Goal: Task Accomplishment & Management: Manage account settings

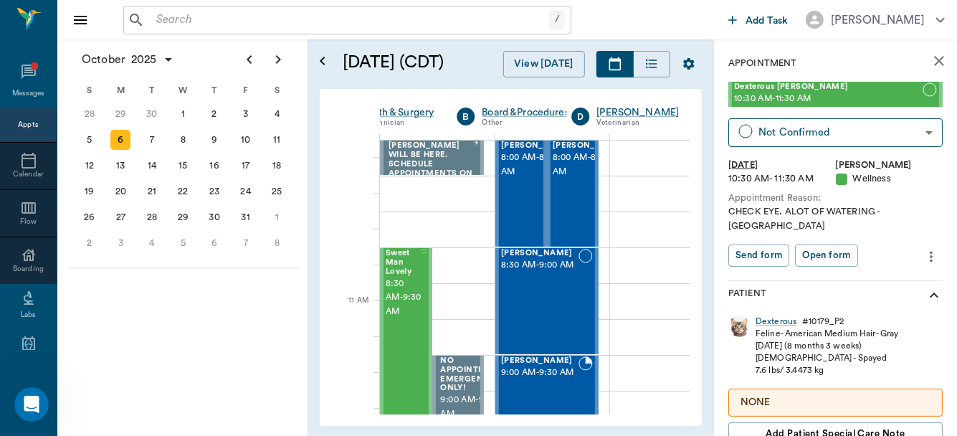
scroll to position [485, 387]
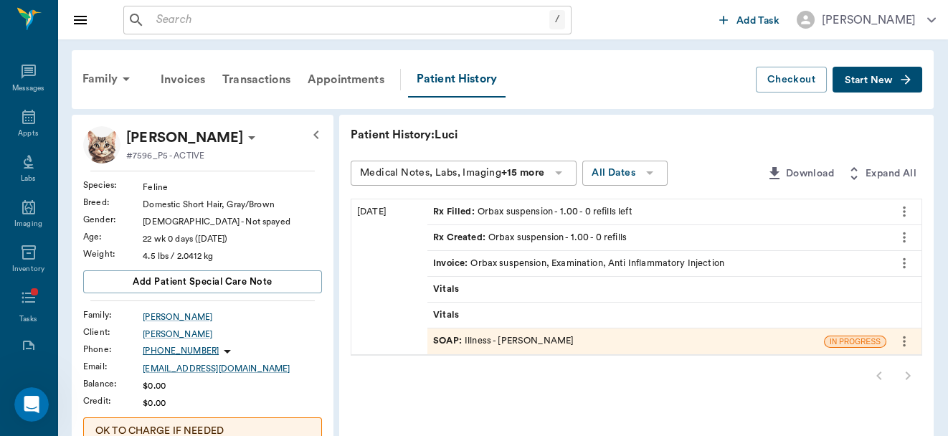
click at [200, 18] on input "text" at bounding box center [350, 20] width 399 height 20
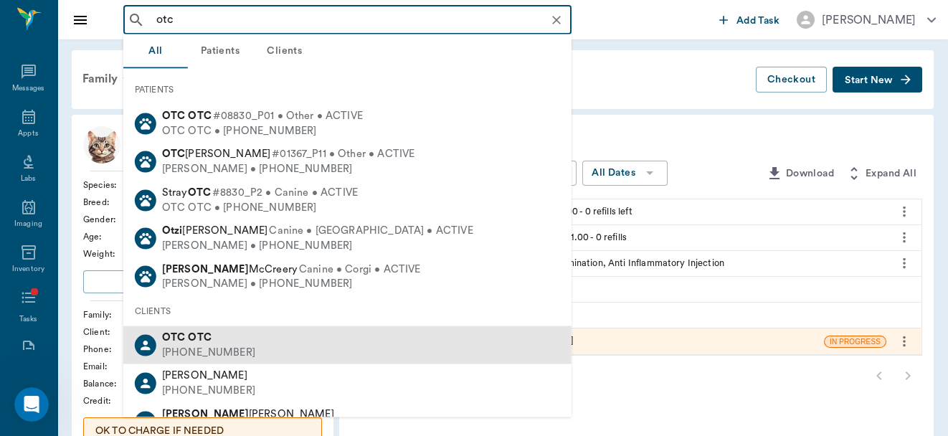
click at [195, 351] on div "[PHONE_NUMBER]" at bounding box center [208, 352] width 93 height 15
type input "otc"
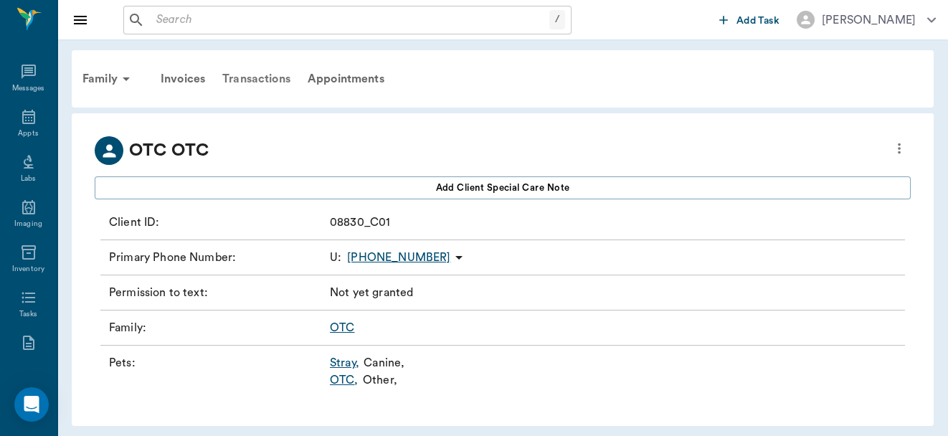
click at [252, 74] on div "Transactions" at bounding box center [256, 79] width 85 height 34
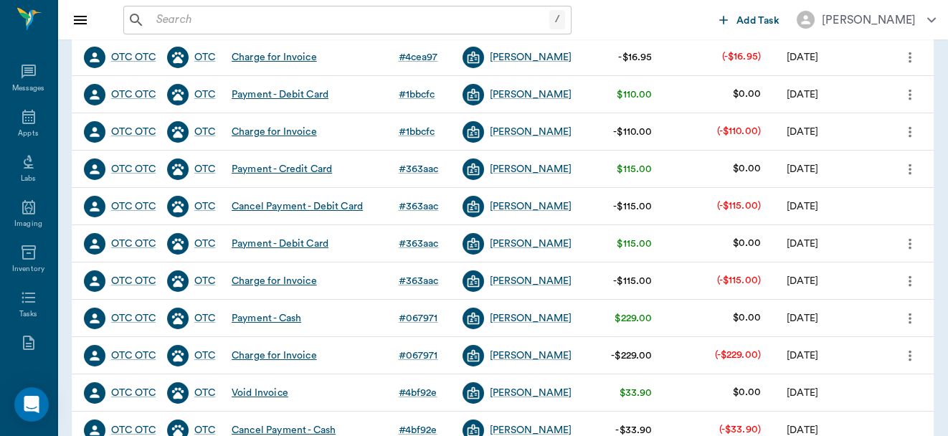
scroll to position [260, 0]
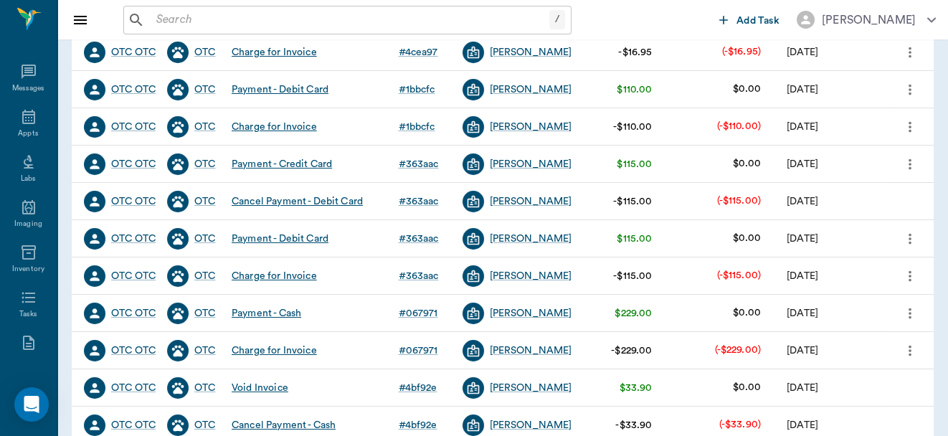
click at [912, 350] on icon "more" at bounding box center [910, 350] width 16 height 17
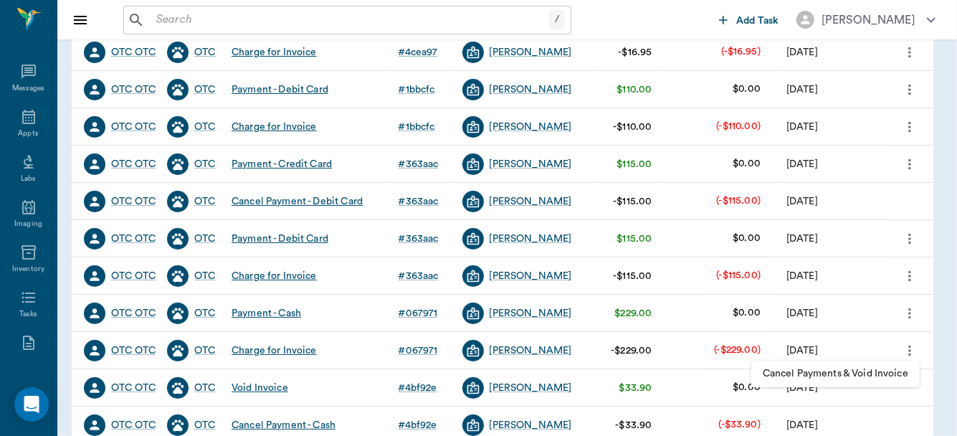
click at [861, 375] on span "Cancel Payments & Void Invoice" at bounding box center [836, 373] width 146 height 15
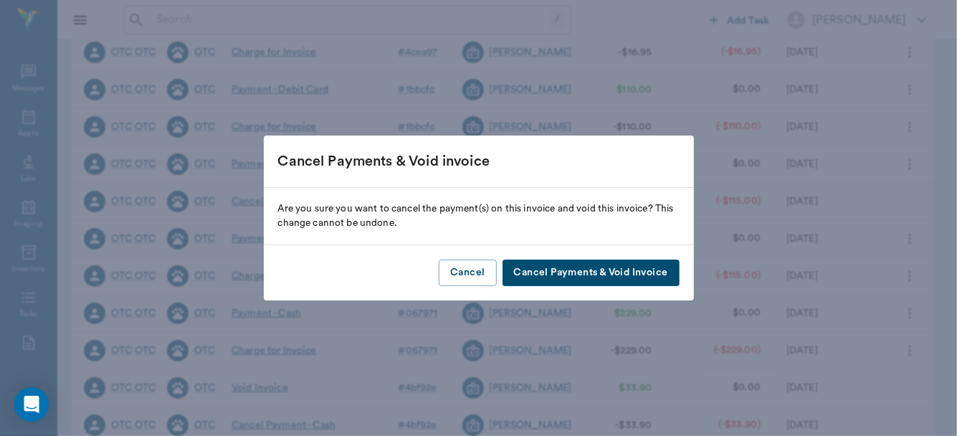
click at [597, 280] on button "Cancel Payments & Void Invoice" at bounding box center [591, 273] width 177 height 27
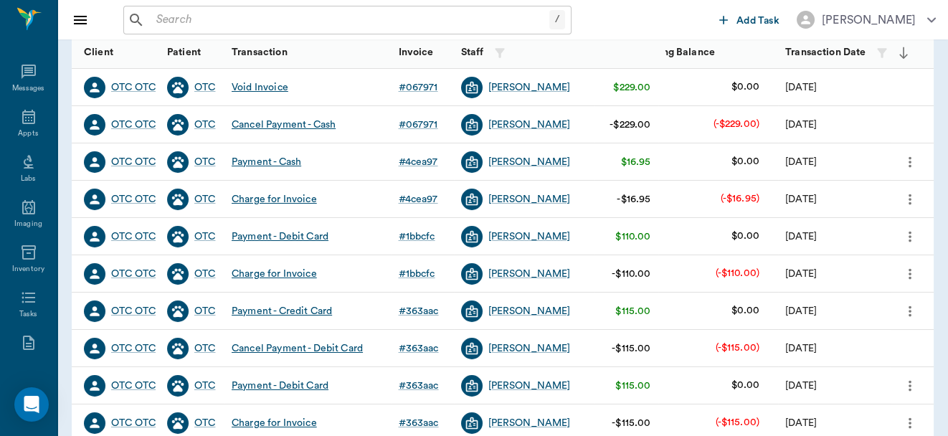
scroll to position [149, 0]
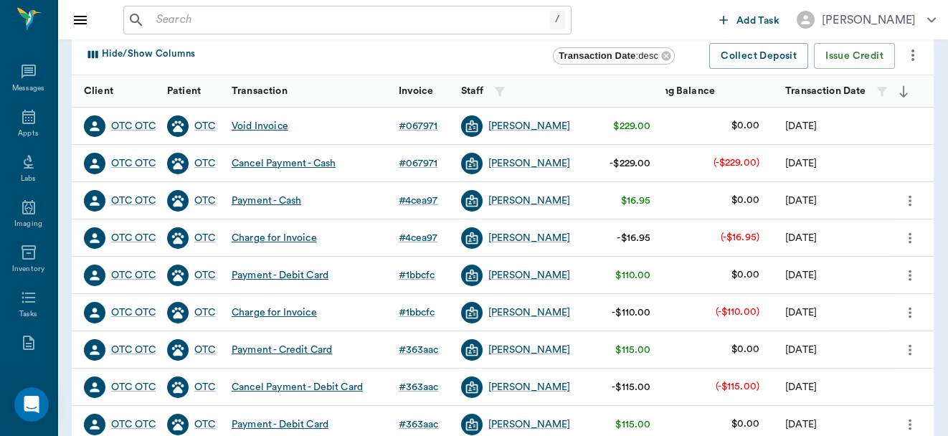
click at [910, 234] on icon "more" at bounding box center [910, 237] width 3 height 11
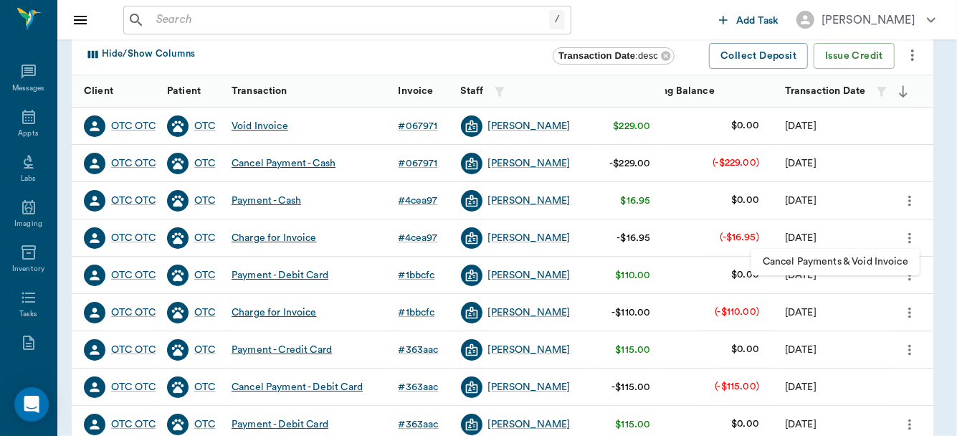
click at [870, 257] on span "Cancel Payments & Void Invoice" at bounding box center [836, 262] width 146 height 15
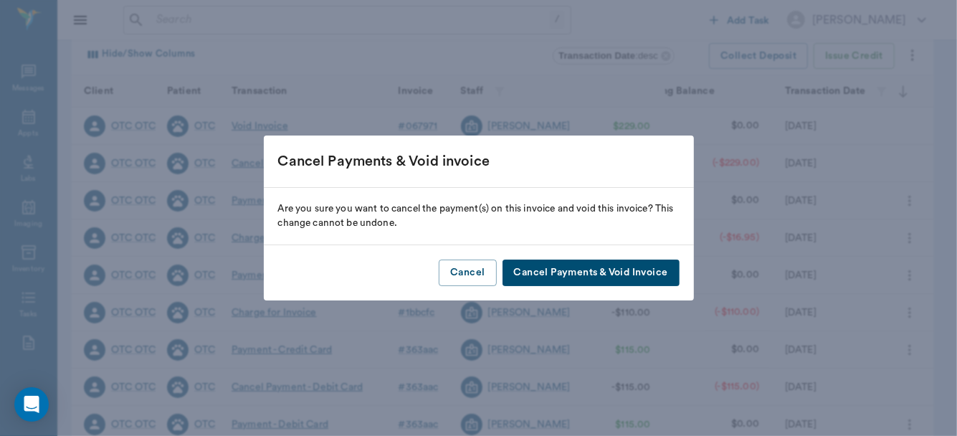
click at [620, 274] on button "Cancel Payments & Void Invoice" at bounding box center [591, 273] width 177 height 27
